Goal: Information Seeking & Learning: Find specific fact

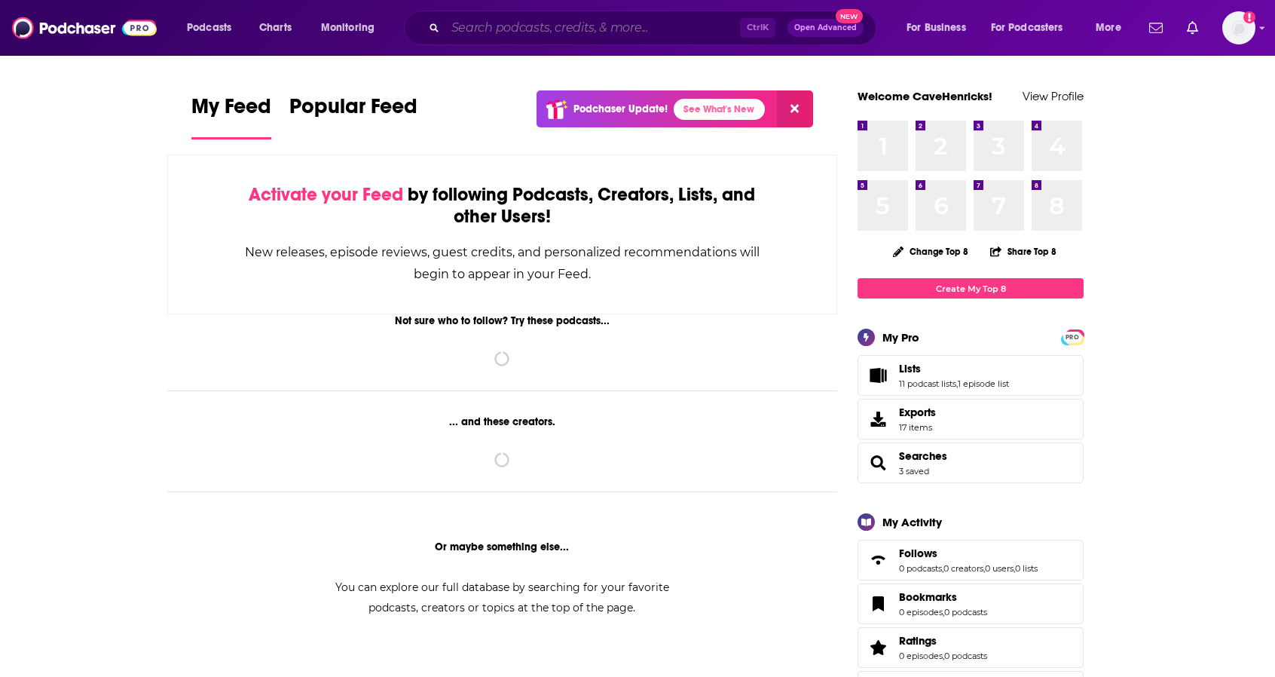
click at [522, 28] on input "Search podcasts, credits, & more..." at bounding box center [592, 28] width 295 height 24
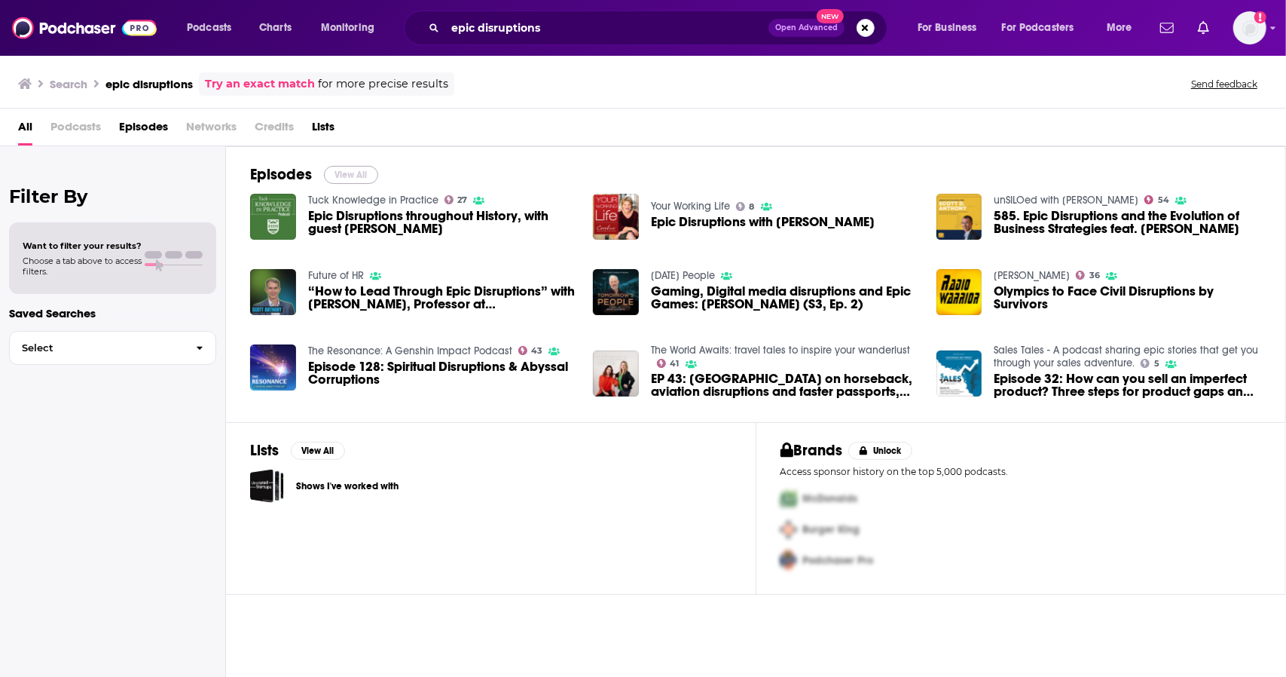
click at [350, 168] on button "View All" at bounding box center [351, 175] width 54 height 18
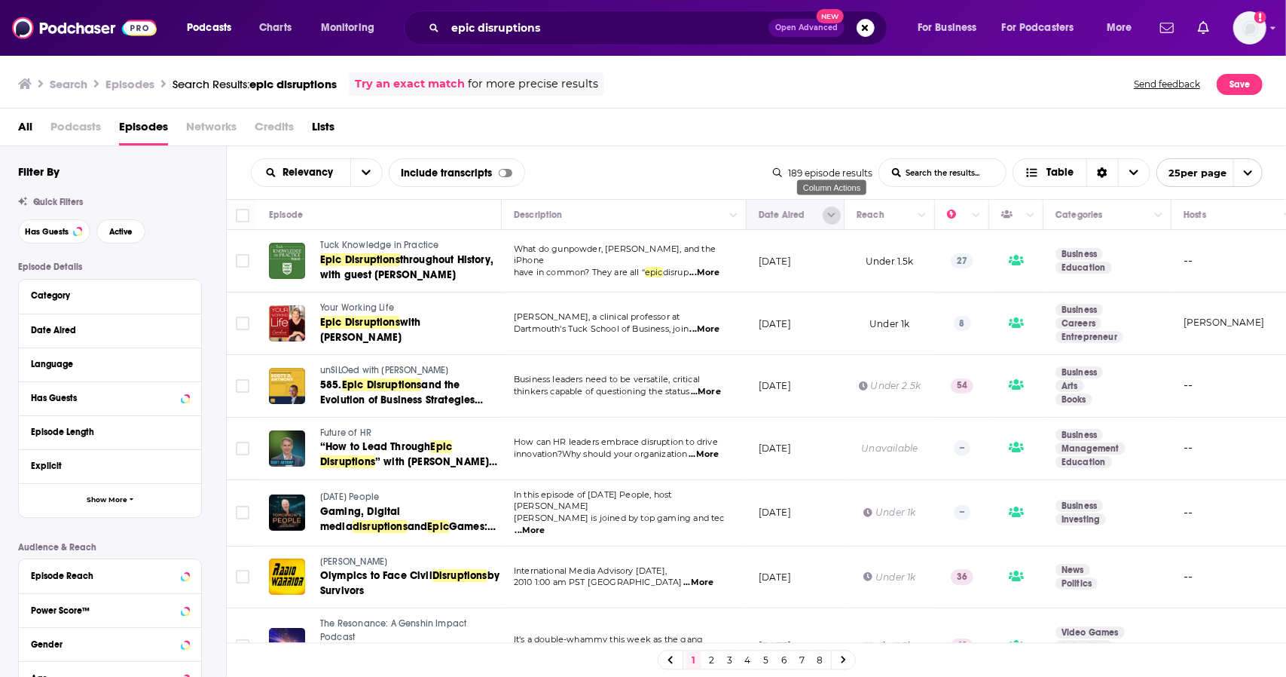
click at [833, 214] on icon "Column Actions" at bounding box center [832, 215] width 8 height 5
click at [833, 214] on div at bounding box center [643, 338] width 1286 height 677
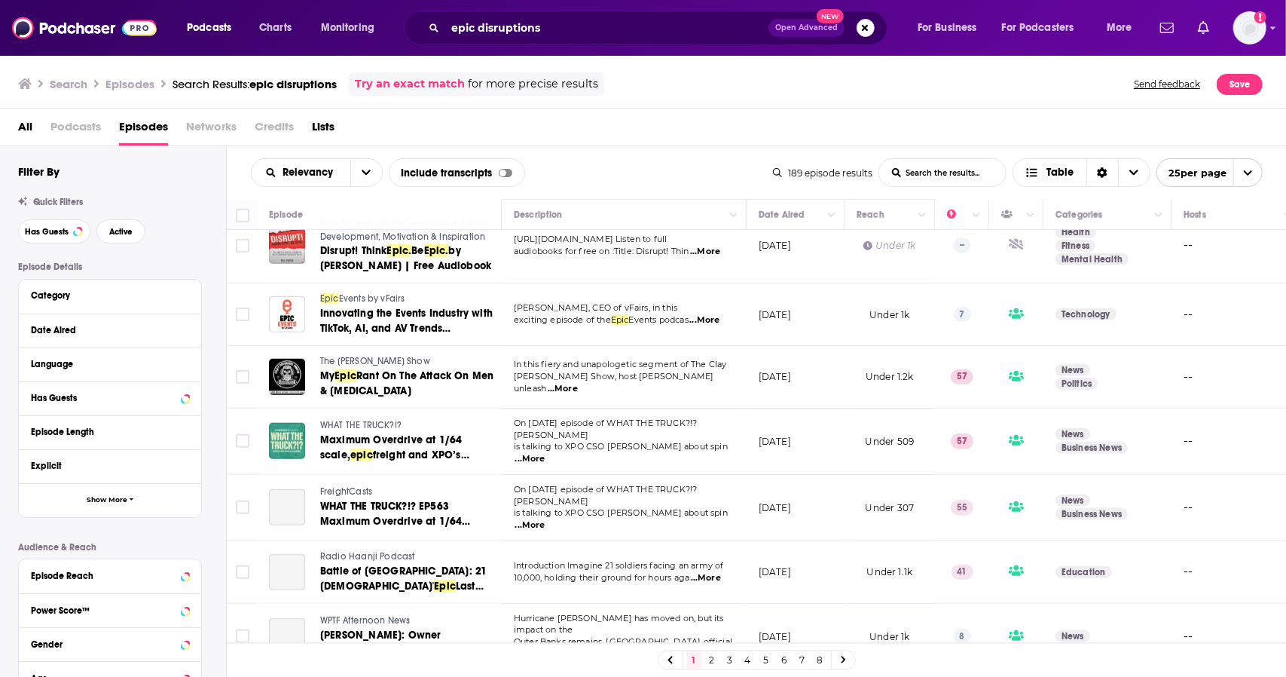
scroll to position [829, 0]
click at [552, 25] on input "epic disruptions" at bounding box center [606, 28] width 323 height 24
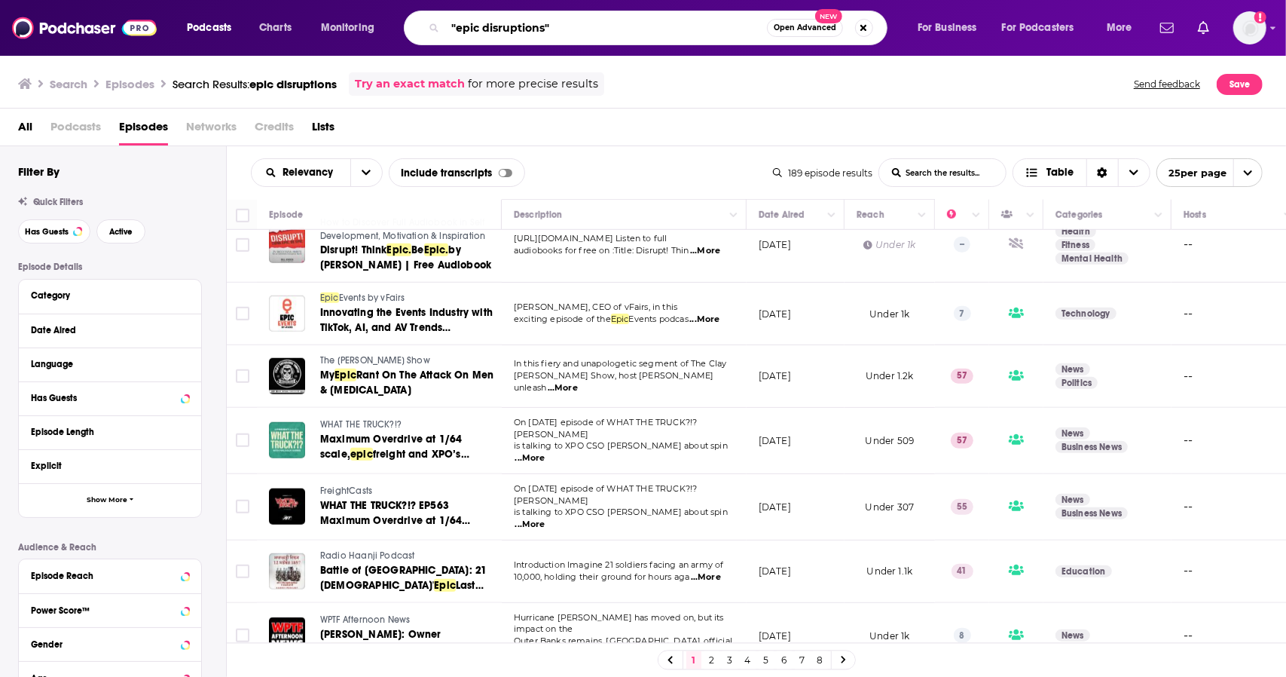
type input ""epic disruptions""
